Goal: Task Accomplishment & Management: Use online tool/utility

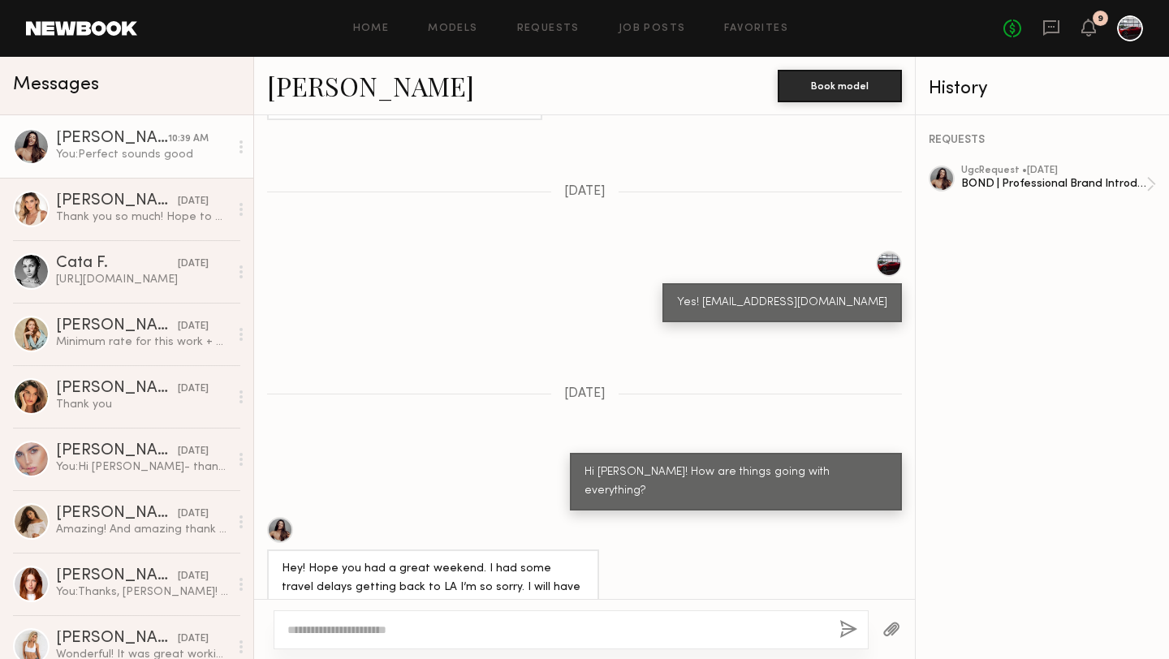
scroll to position [3681, 0]
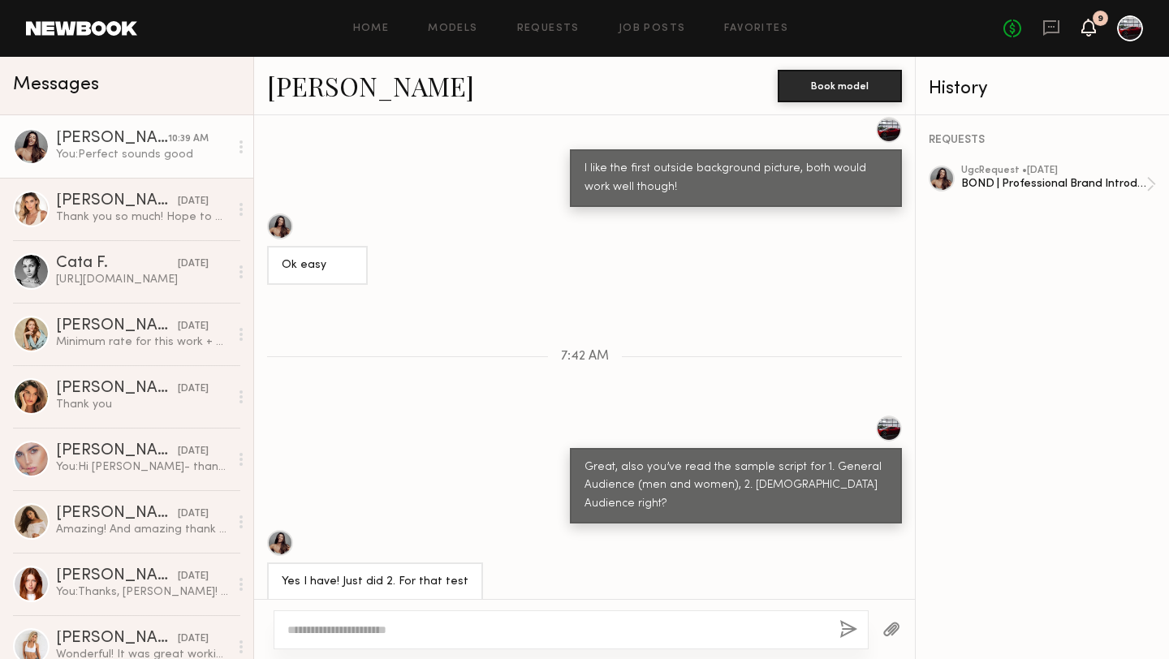
click at [1086, 22] on icon at bounding box center [1088, 26] width 13 height 11
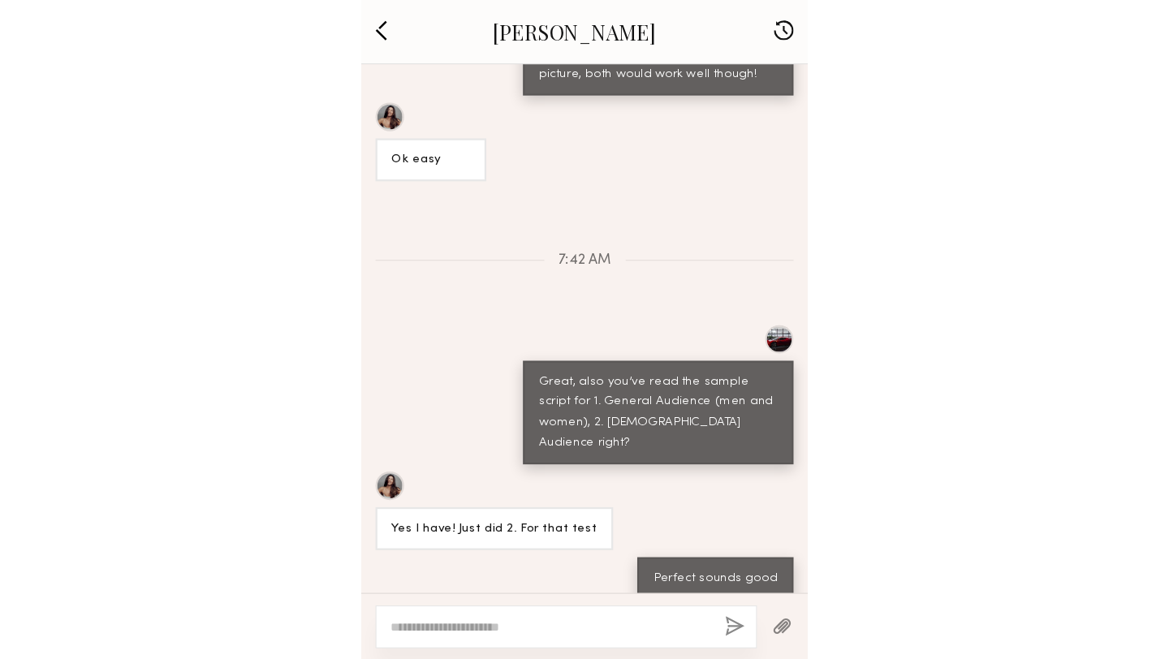
scroll to position [700, 0]
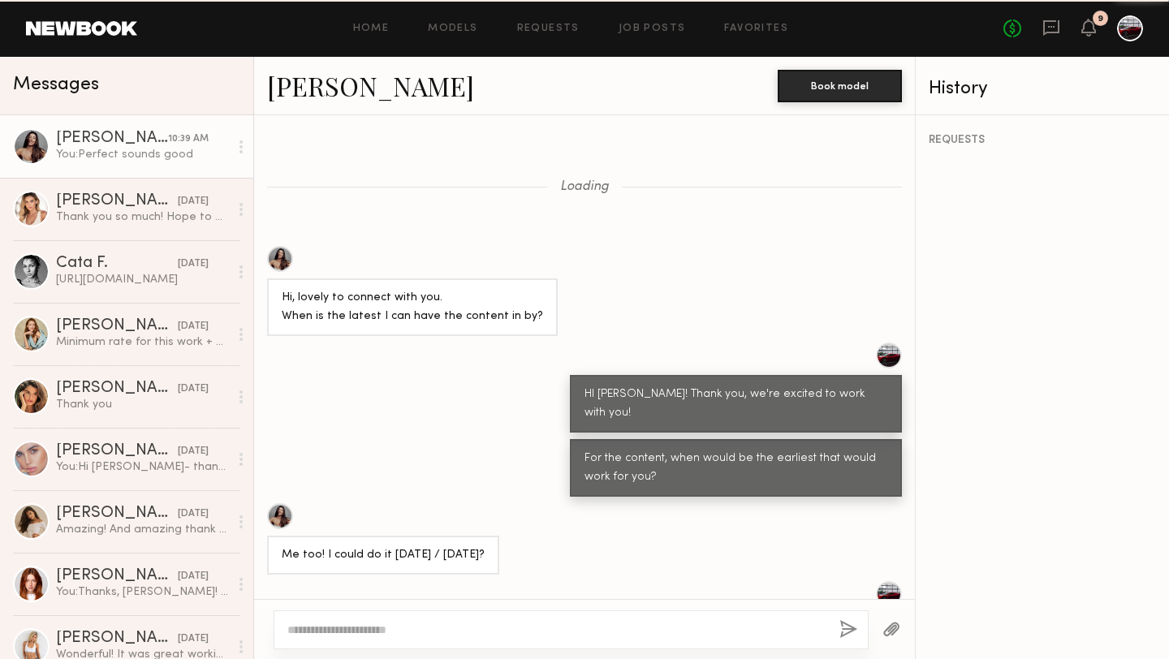
scroll to position [3681, 0]
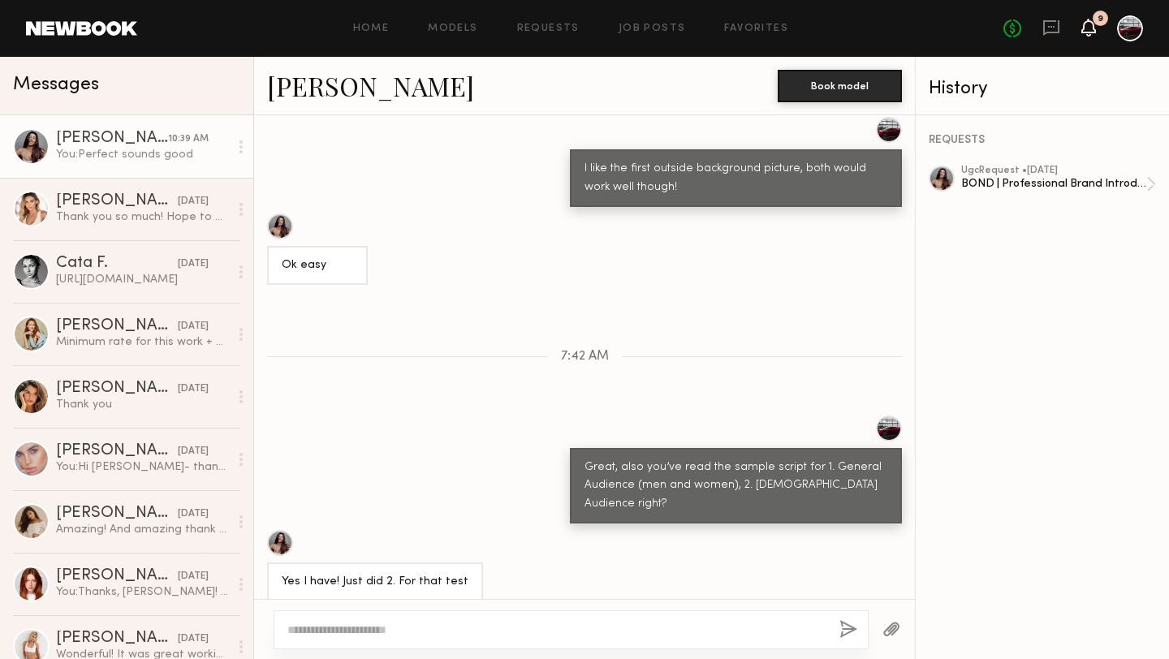
click at [1084, 31] on icon at bounding box center [1088, 26] width 13 height 11
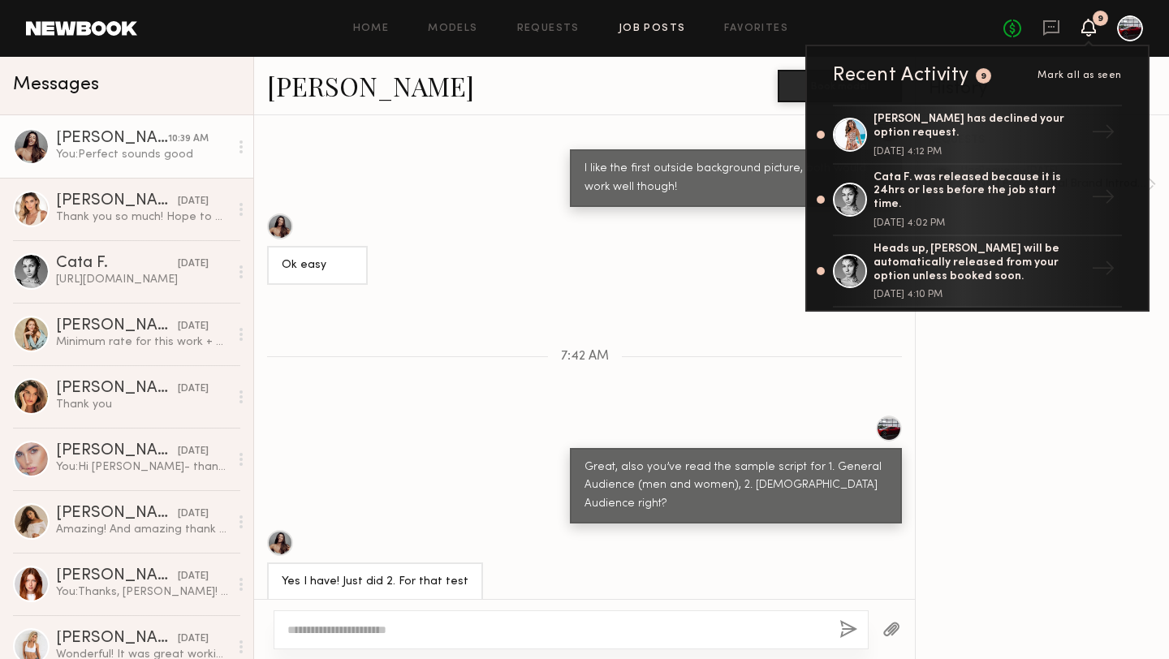
click at [644, 28] on link "Job Posts" at bounding box center [651, 29] width 67 height 11
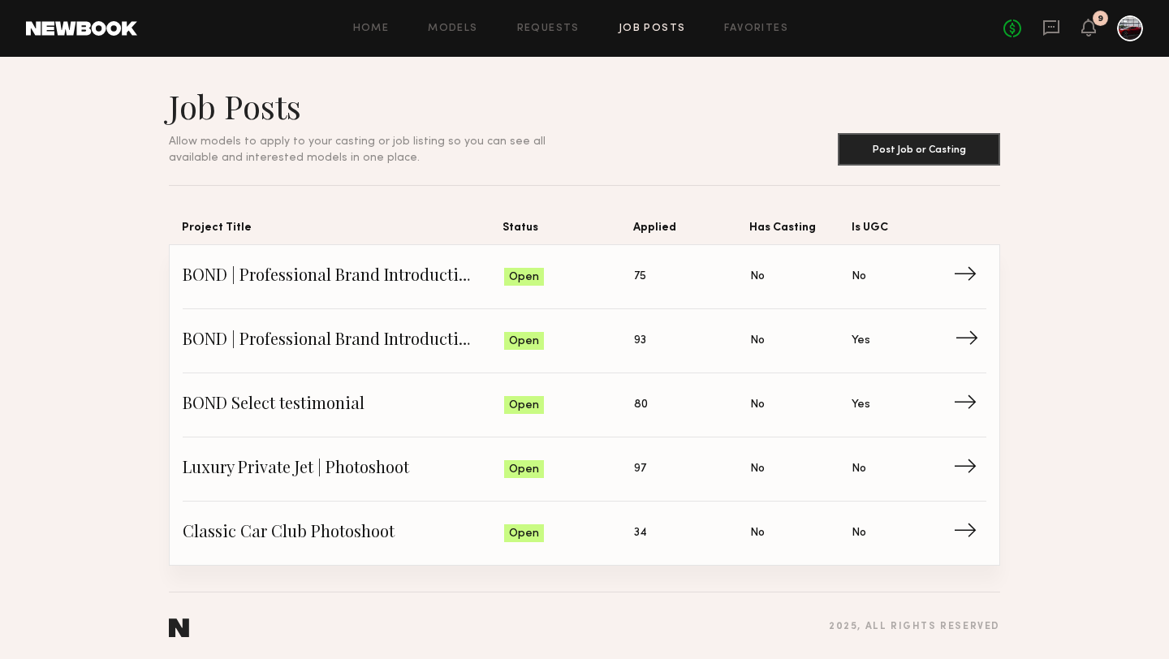
click at [403, 343] on span "BOND | Professional Brand Introduction Video" at bounding box center [343, 341] width 321 height 24
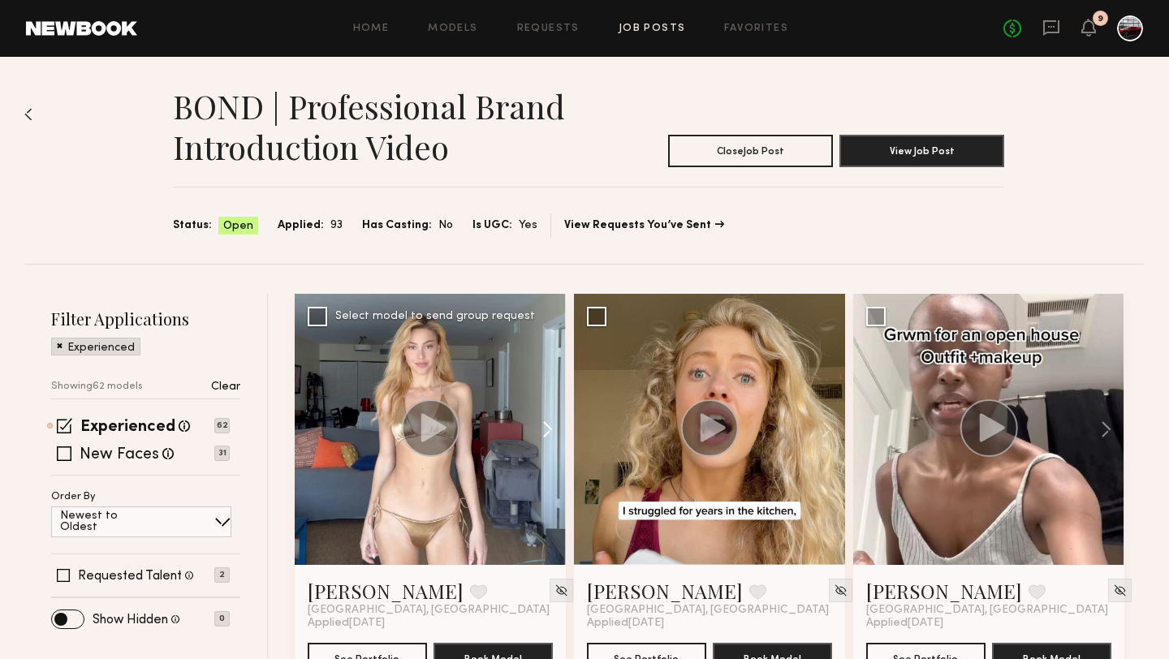
click at [545, 430] on button at bounding box center [540, 429] width 52 height 271
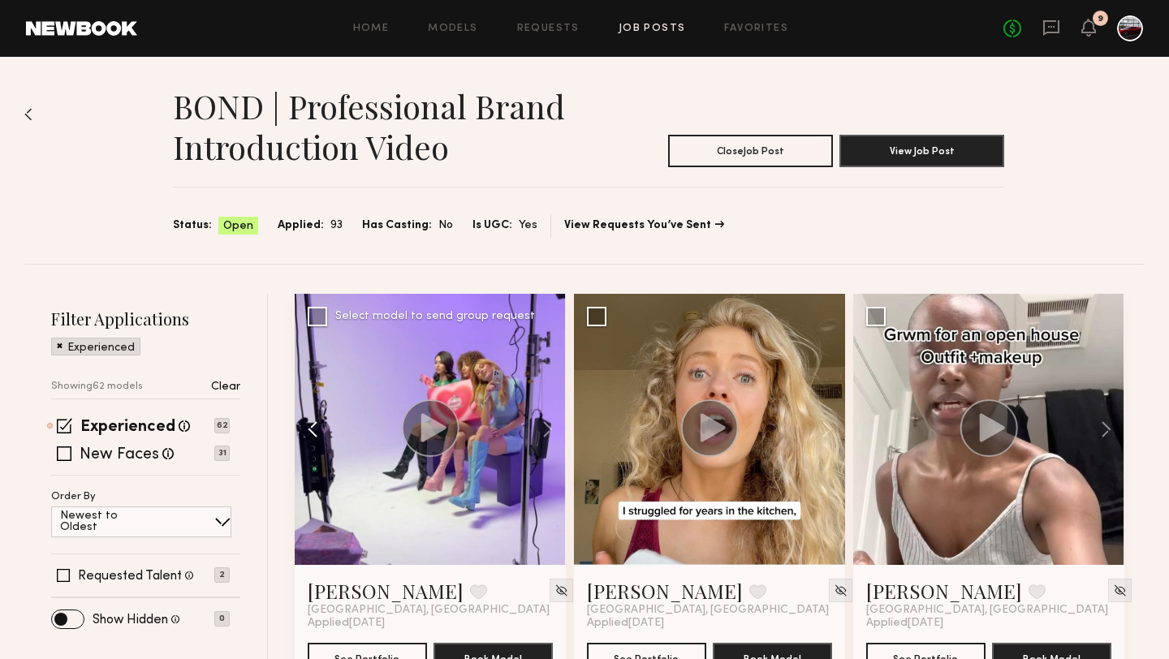
click at [312, 428] on button at bounding box center [321, 429] width 52 height 271
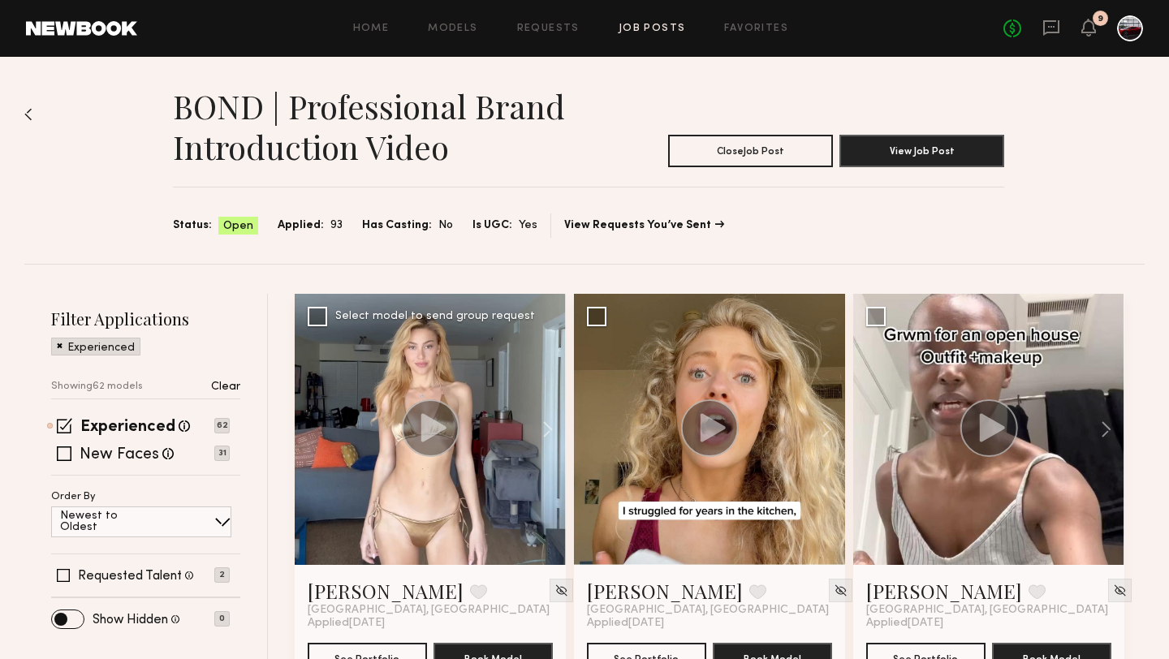
click at [429, 427] on icon at bounding box center [433, 427] width 25 height 28
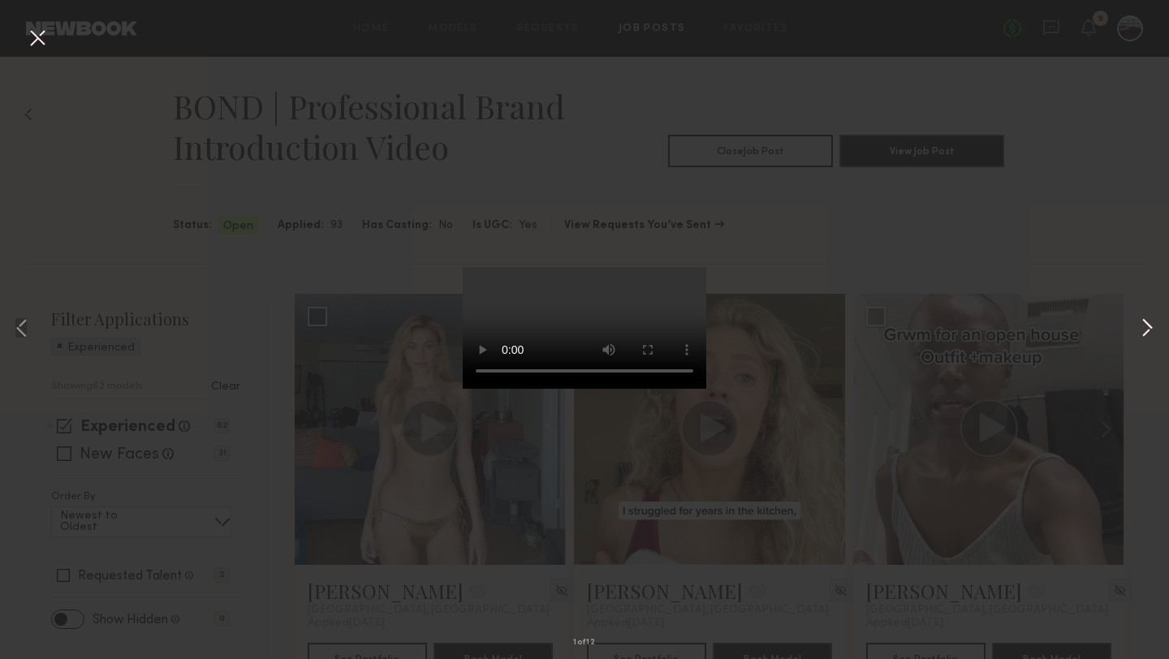
click at [1147, 330] on button at bounding box center [1146, 330] width 19 height 528
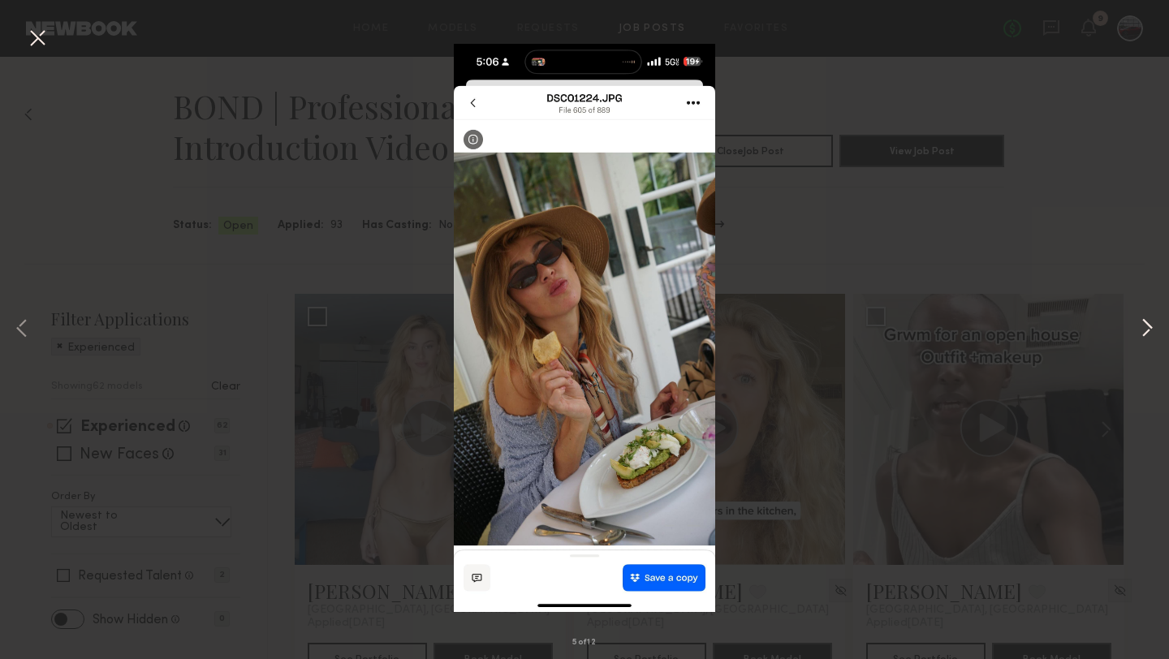
click at [1147, 330] on button at bounding box center [1146, 330] width 19 height 528
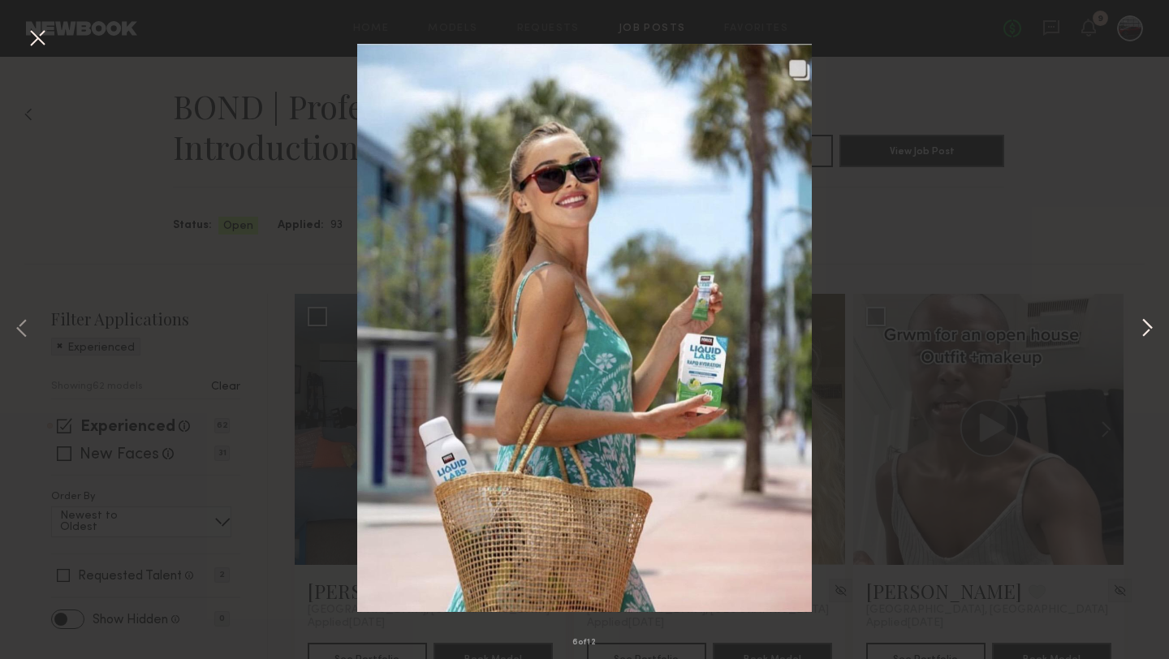
click at [1146, 332] on button at bounding box center [1146, 330] width 19 height 528
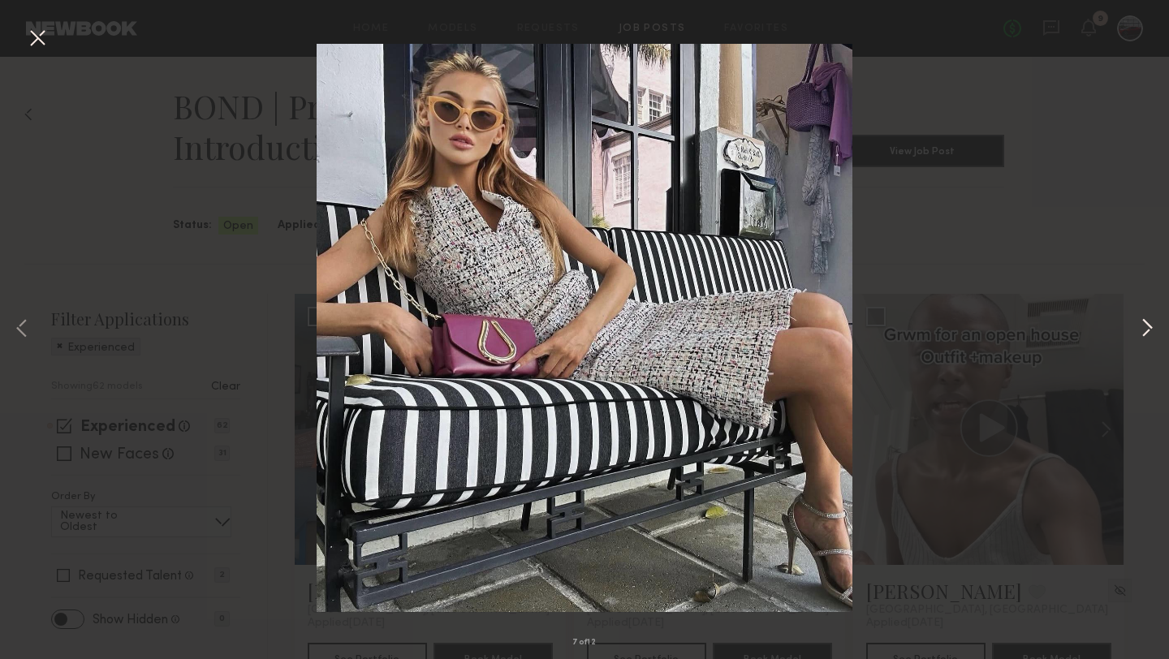
click at [1146, 332] on button at bounding box center [1146, 330] width 19 height 528
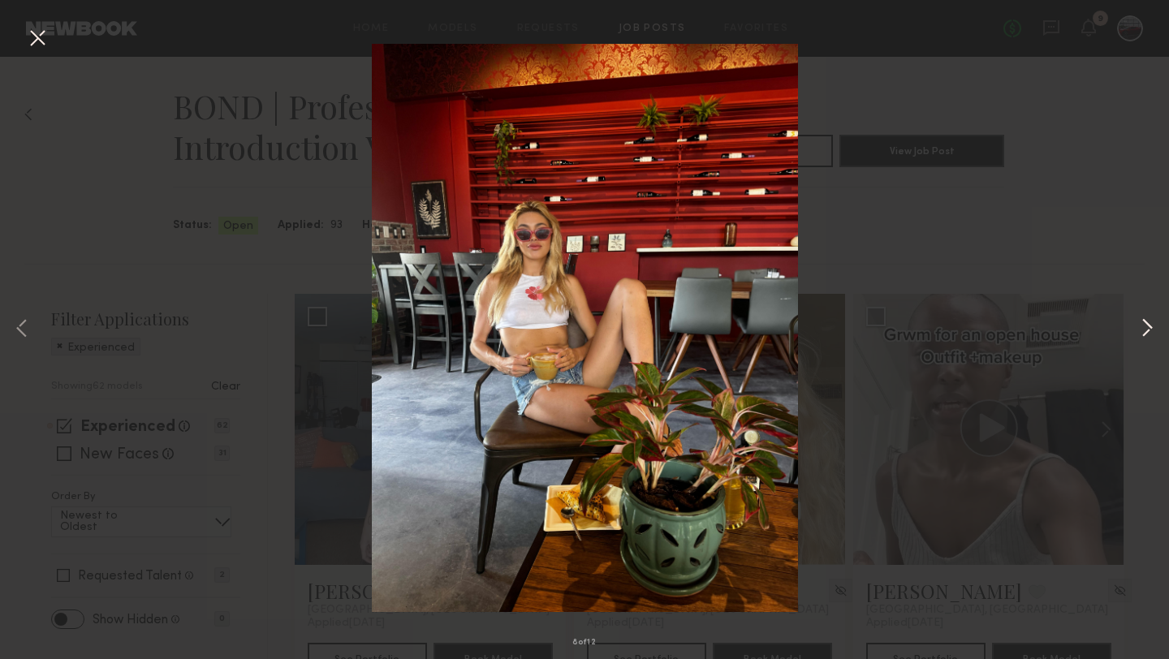
click at [1146, 332] on button at bounding box center [1146, 330] width 19 height 528
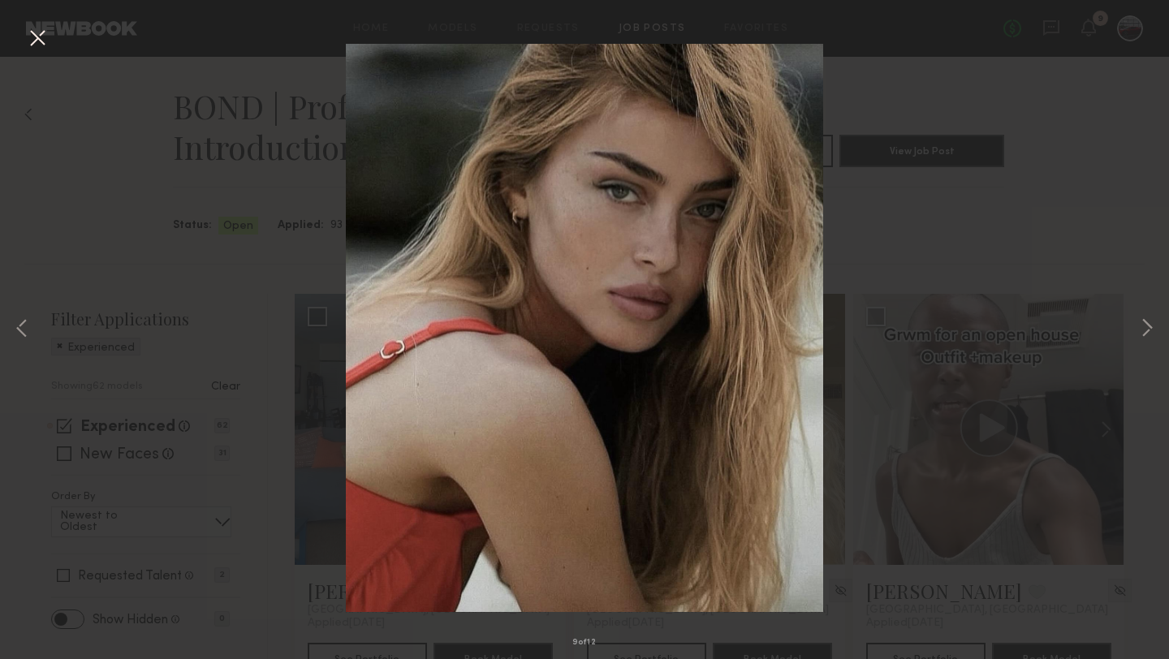
click at [44, 37] on button at bounding box center [37, 38] width 26 height 29
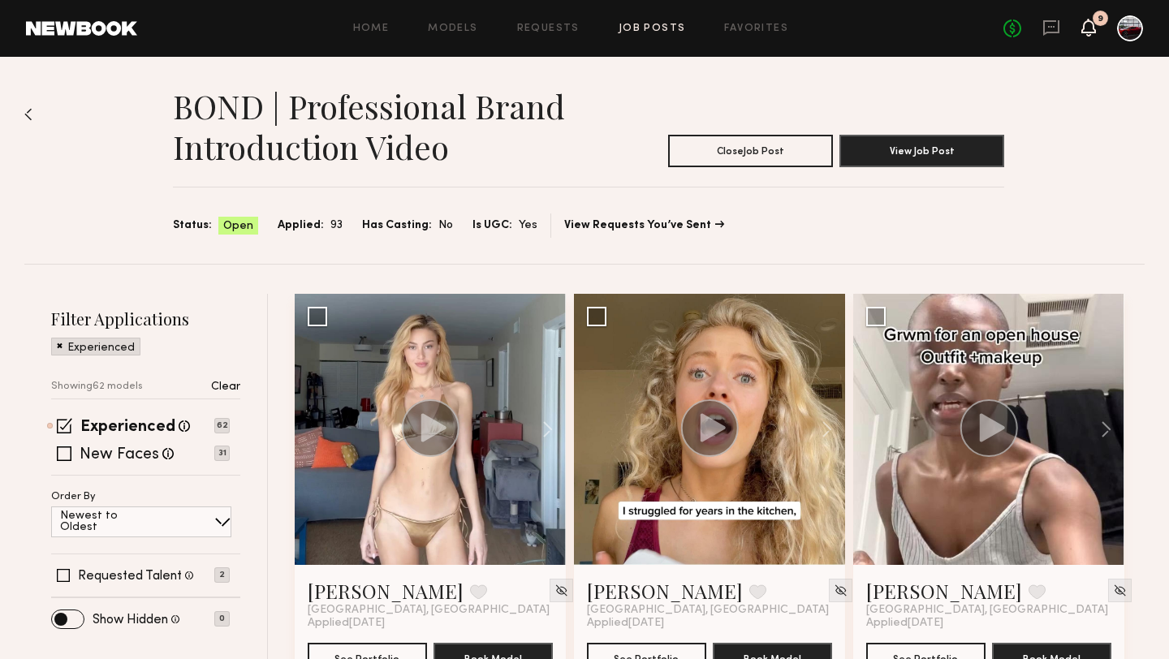
click at [1092, 31] on icon at bounding box center [1088, 26] width 13 height 11
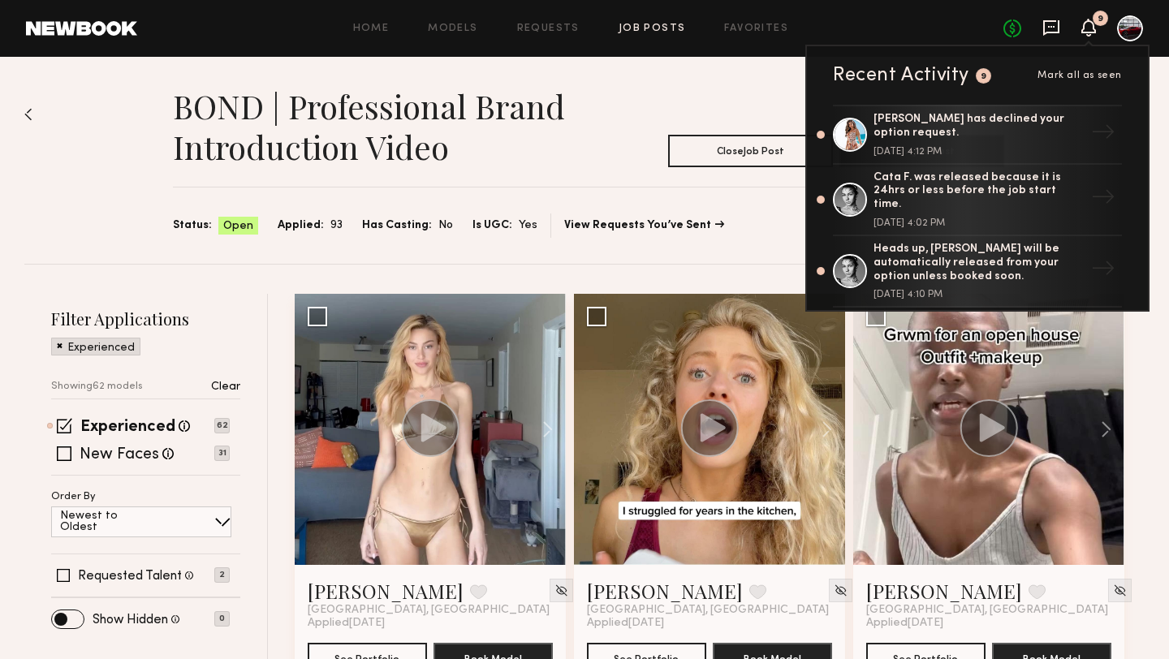
click at [1044, 27] on icon at bounding box center [1051, 27] width 16 height 15
